Goal: Find contact information: Find contact information

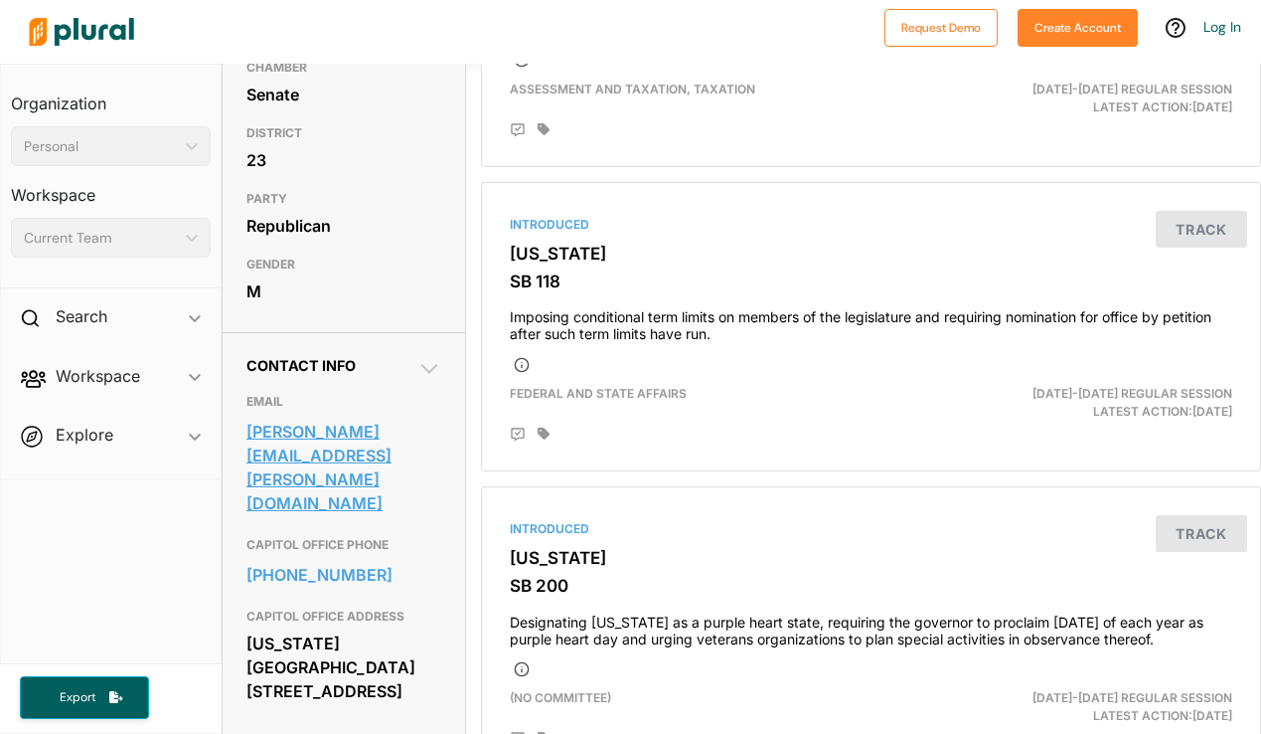
scroll to position [356, 0]
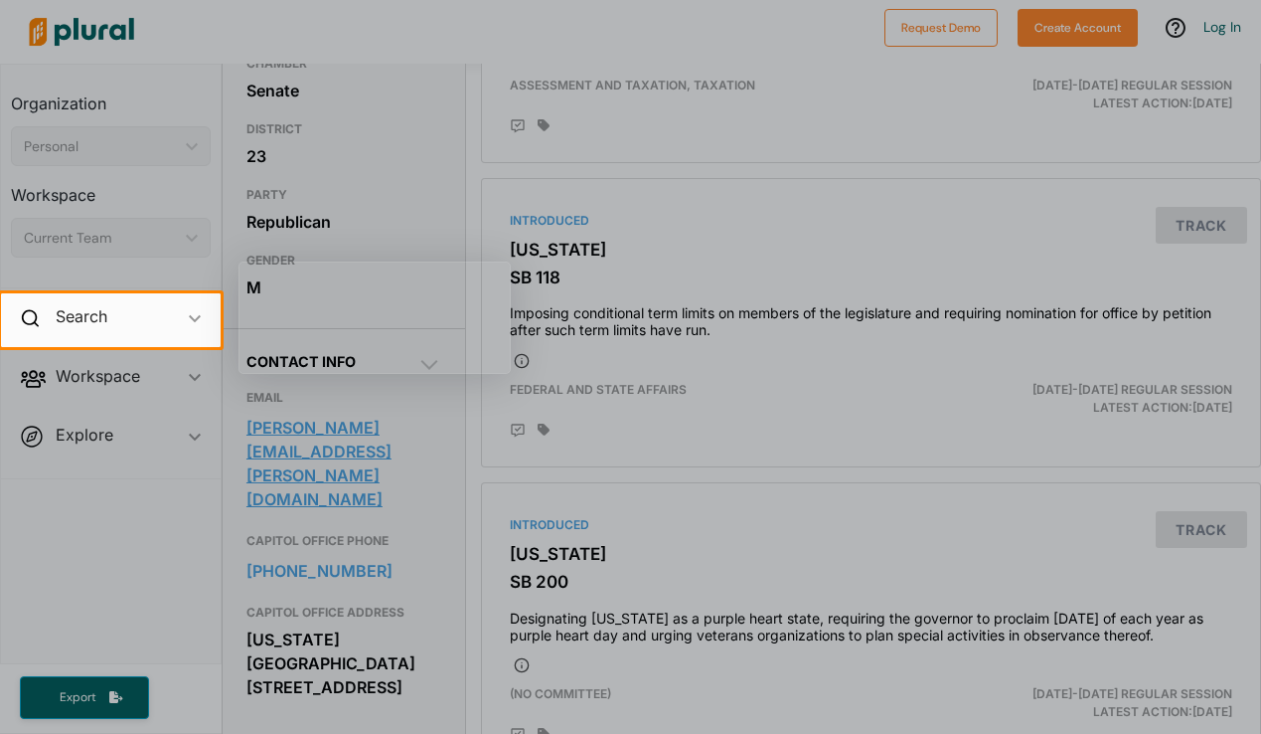
click at [393, 466] on div at bounding box center [630, 540] width 1261 height 387
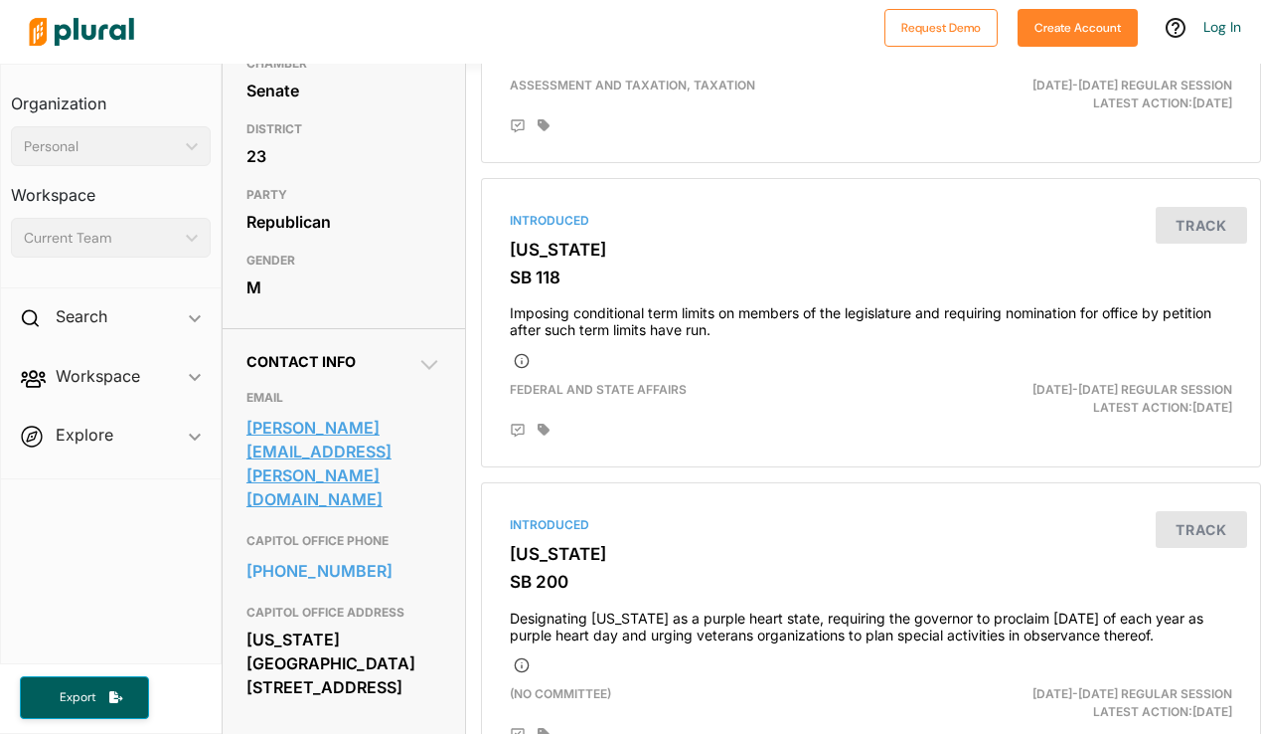
click at [348, 463] on link "adam.thomas@senate.ks.gov" at bounding box center [345, 463] width 196 height 101
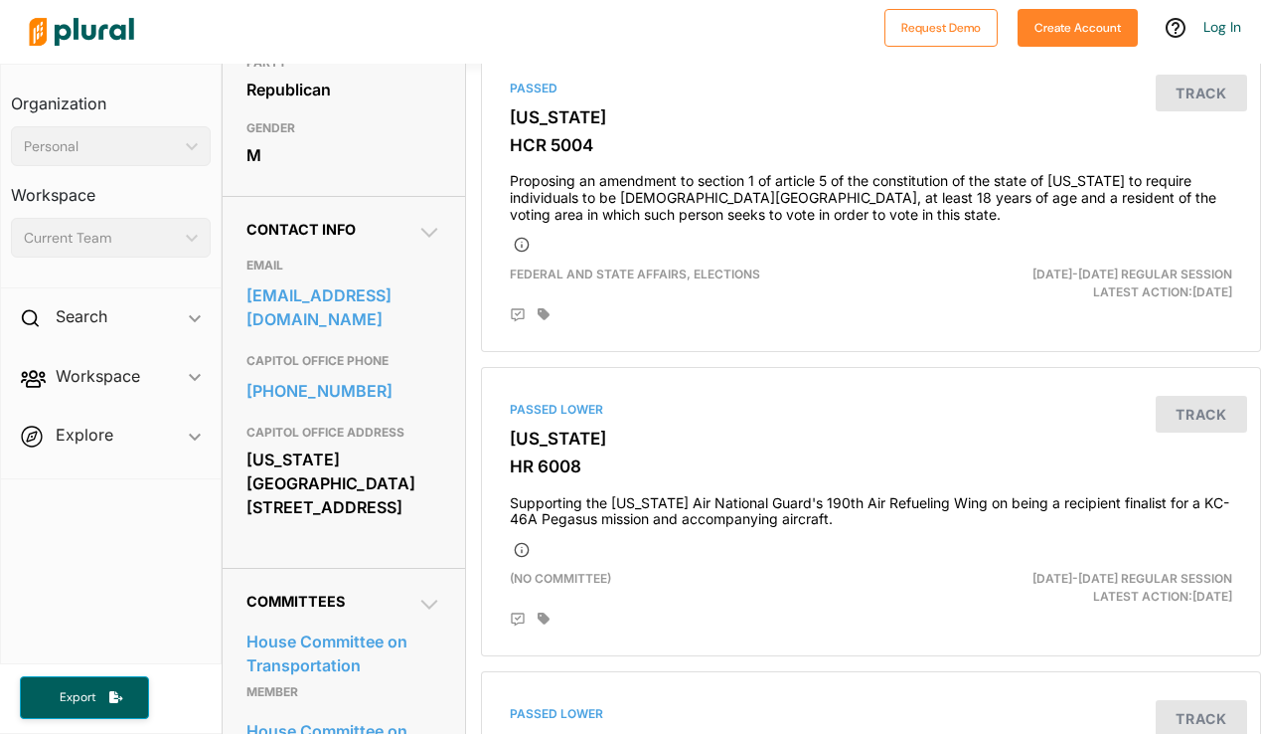
scroll to position [486, 0]
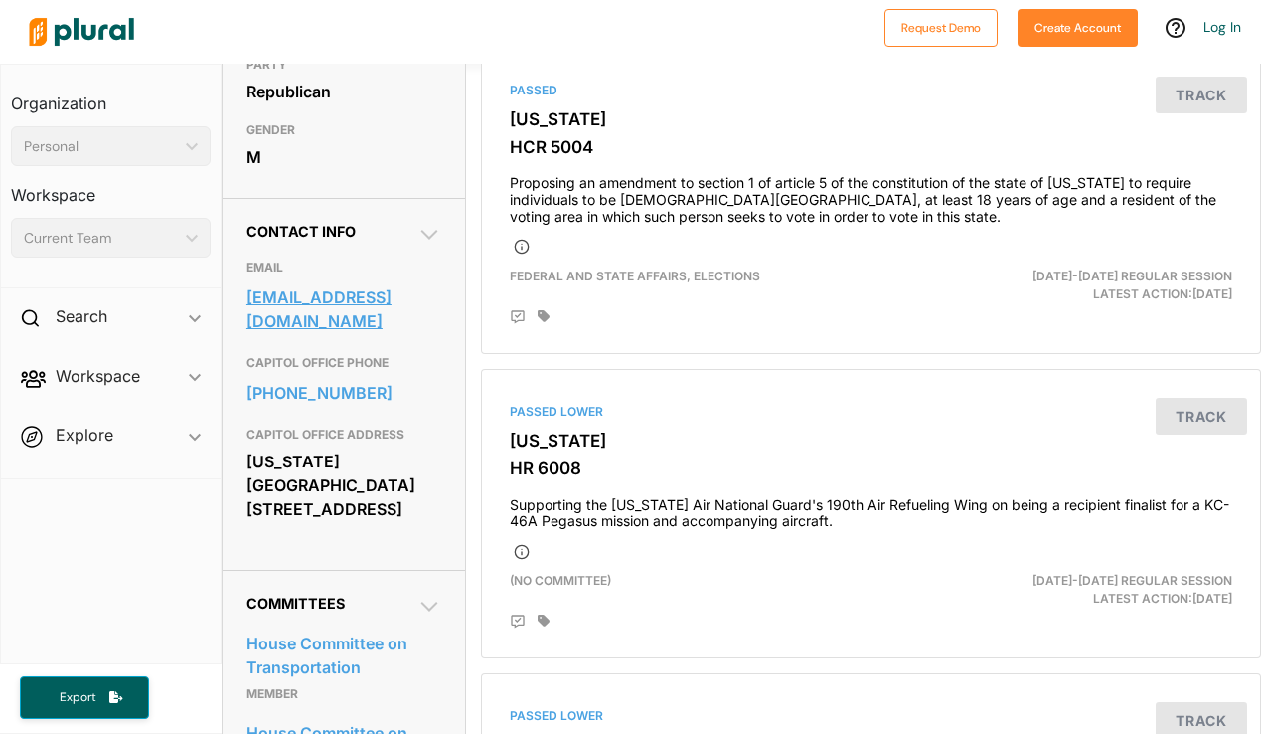
click at [349, 336] on link "[EMAIL_ADDRESS][DOMAIN_NAME]" at bounding box center [345, 309] width 196 height 54
